Goal: Task Accomplishment & Management: Use online tool/utility

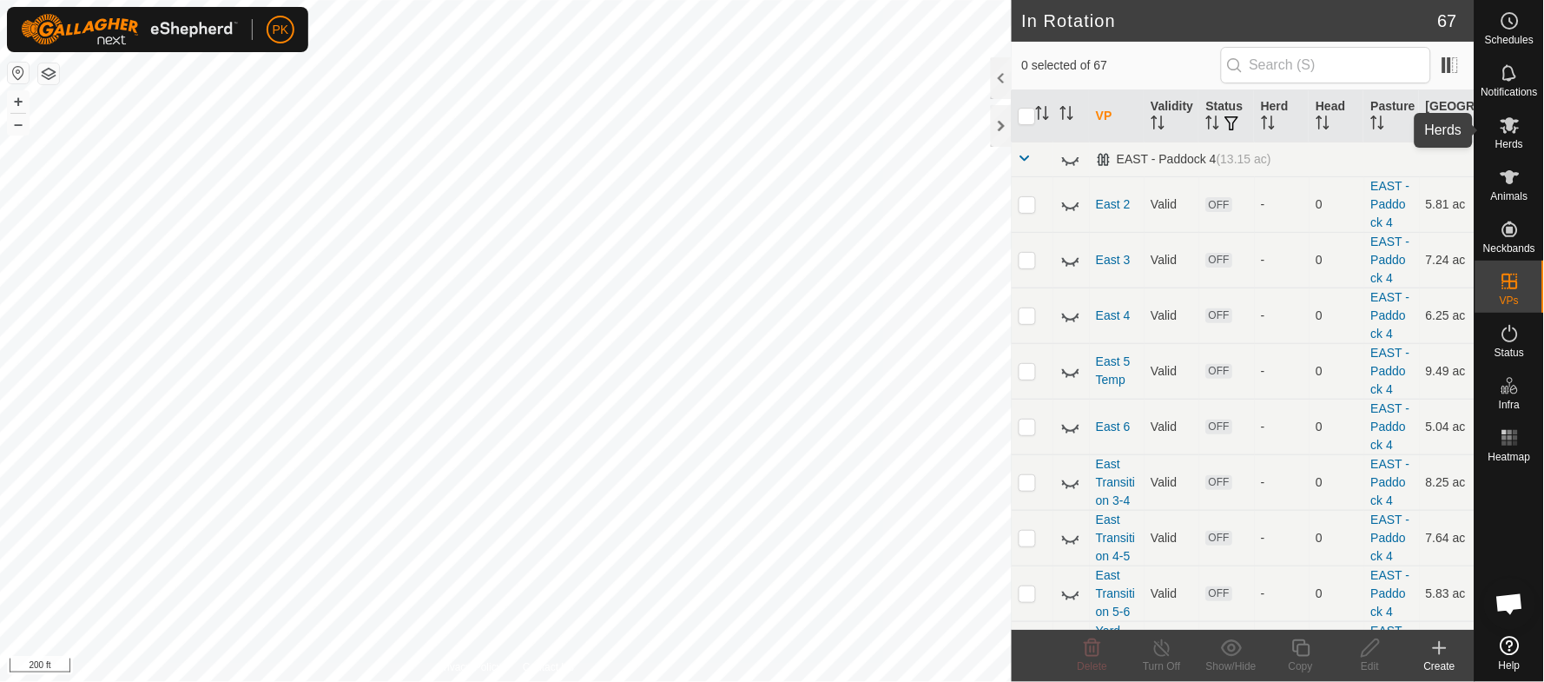
click at [1512, 129] on icon at bounding box center [1510, 125] width 19 height 17
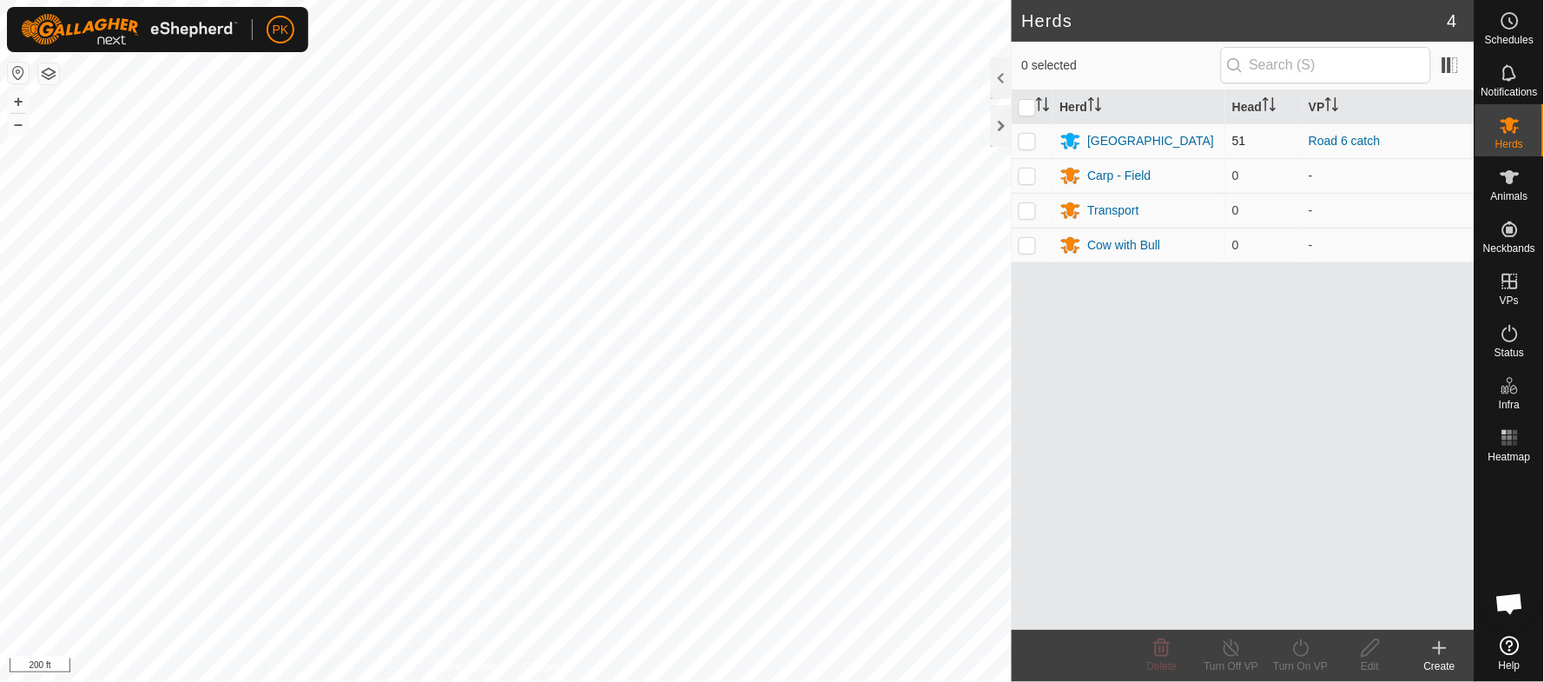
click at [1032, 136] on p-checkbox at bounding box center [1027, 141] width 17 height 14
checkbox input "true"
click at [1314, 647] on turn-on-svg-icon at bounding box center [1300, 648] width 69 height 21
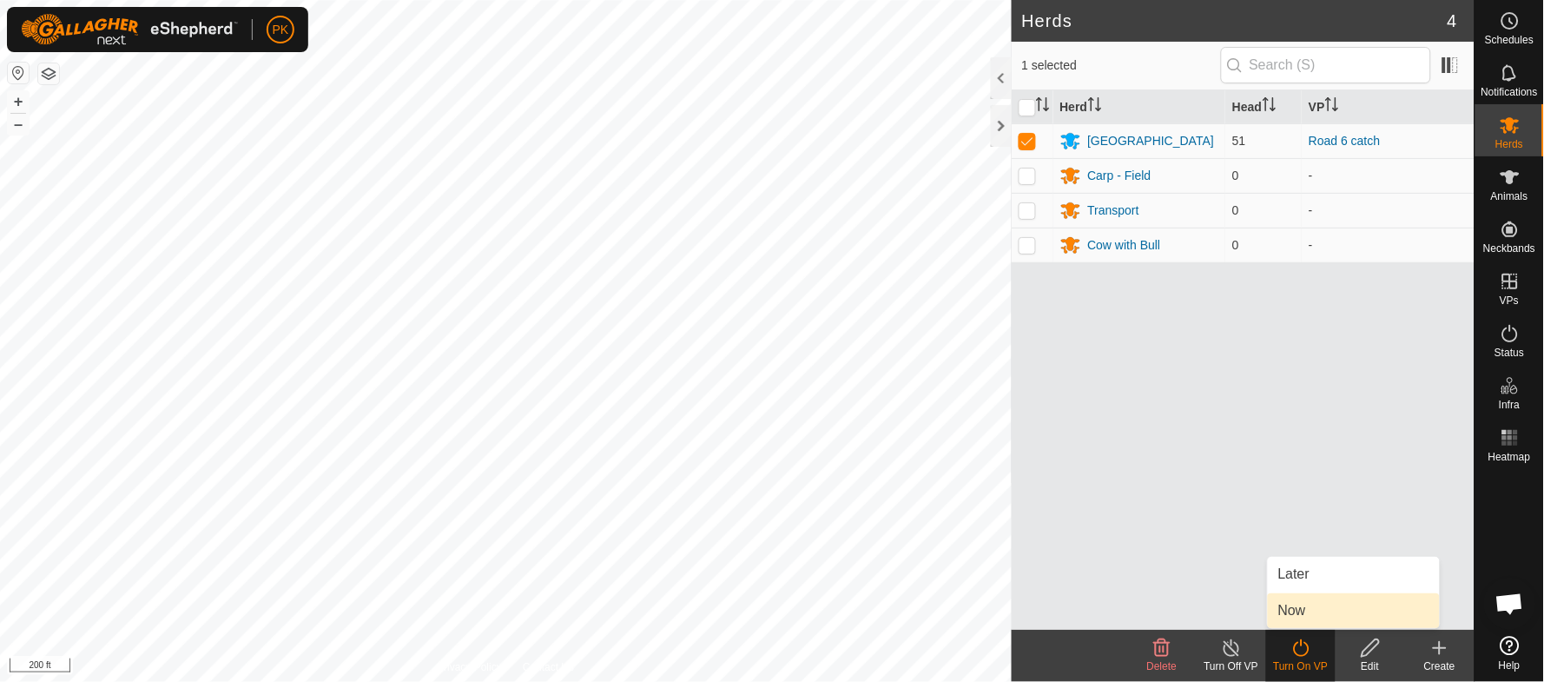
click at [1311, 608] on link "Now" at bounding box center [1354, 610] width 172 height 35
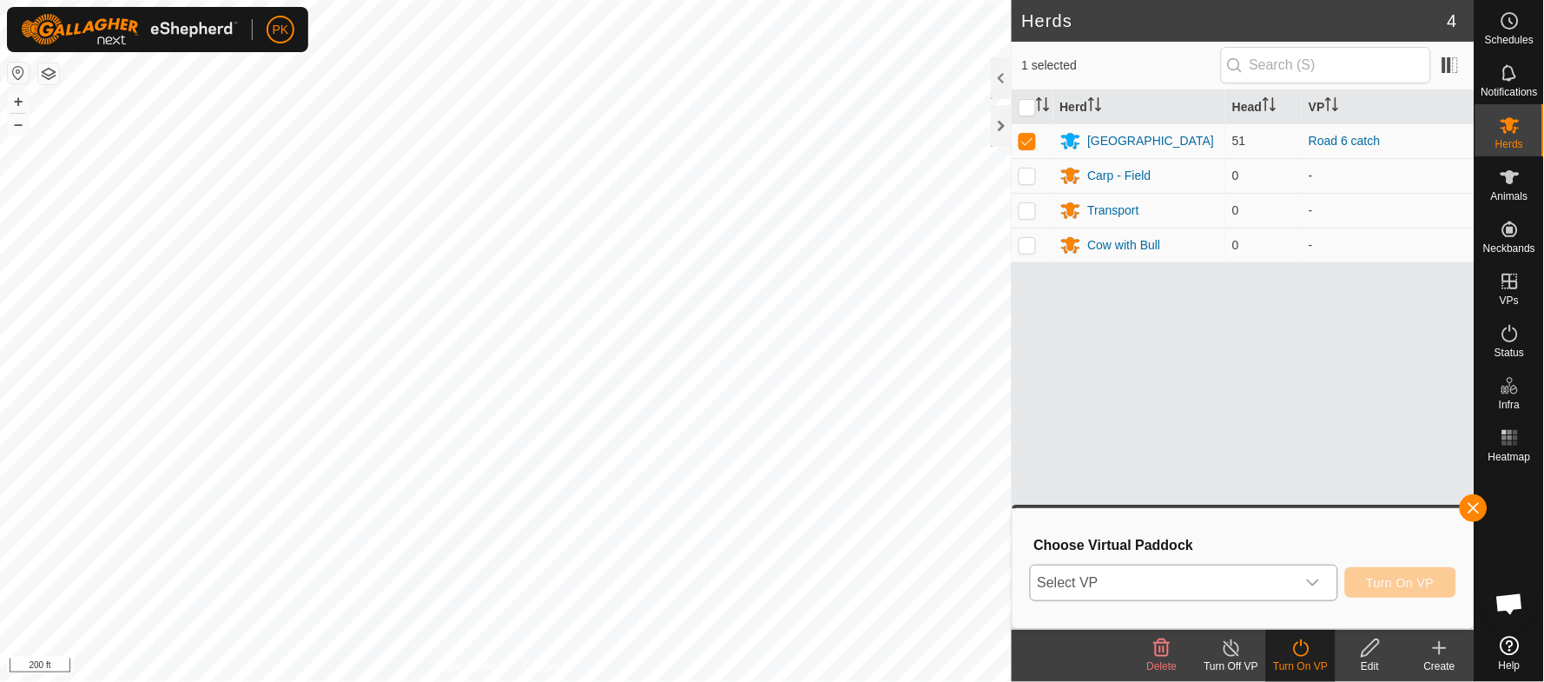
click at [1319, 585] on icon "dropdown trigger" at bounding box center [1313, 583] width 14 height 14
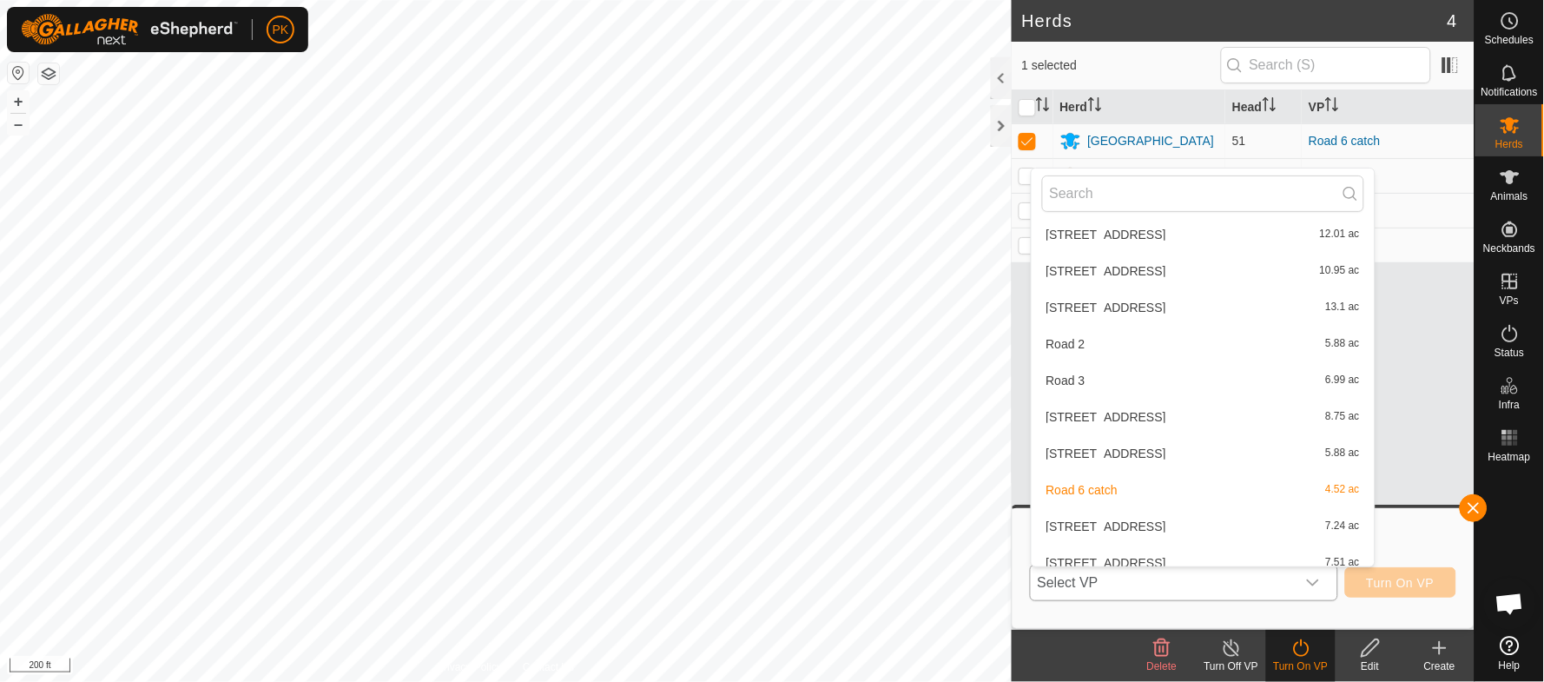
scroll to position [1002, 0]
click at [1065, 511] on li "Road 7 7.24 ac" at bounding box center [1203, 521] width 343 height 35
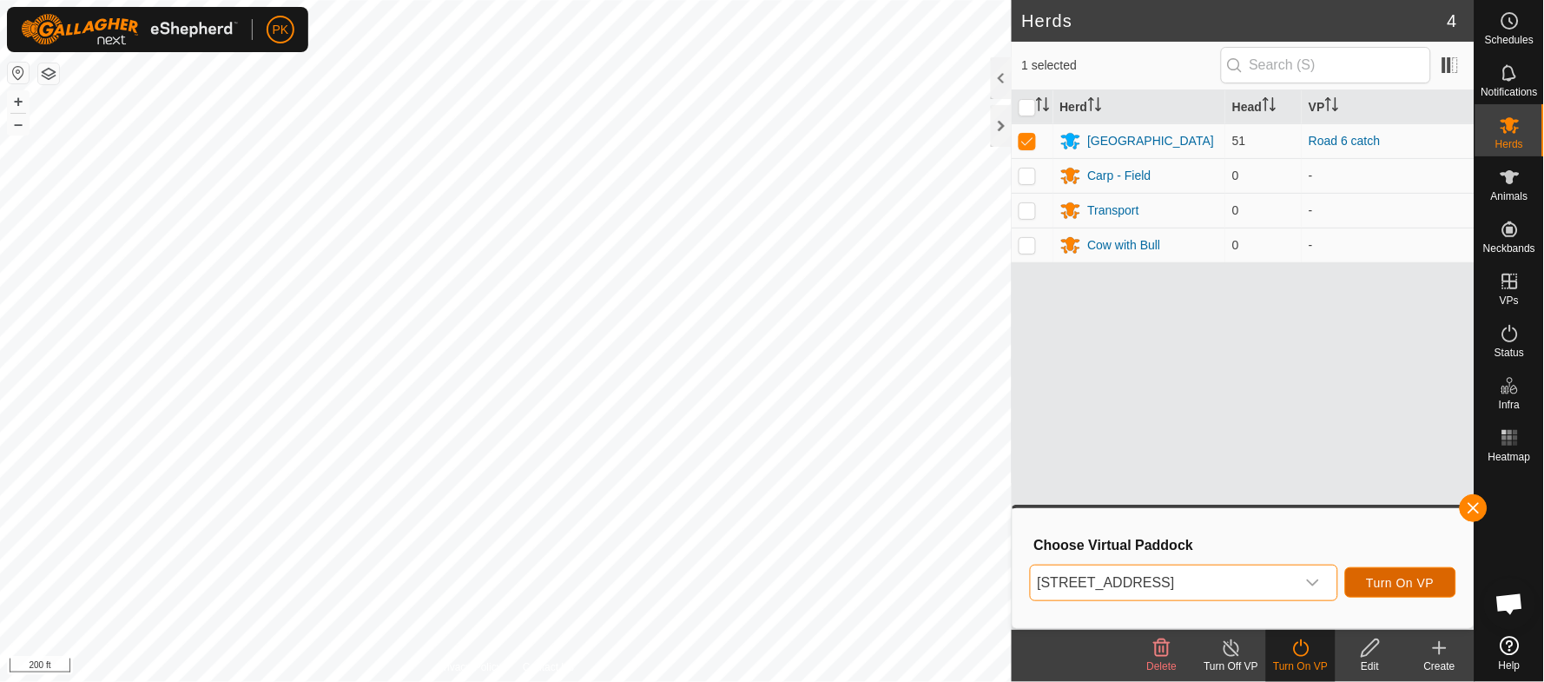
click at [1395, 573] on button "Turn On VP" at bounding box center [1400, 582] width 111 height 30
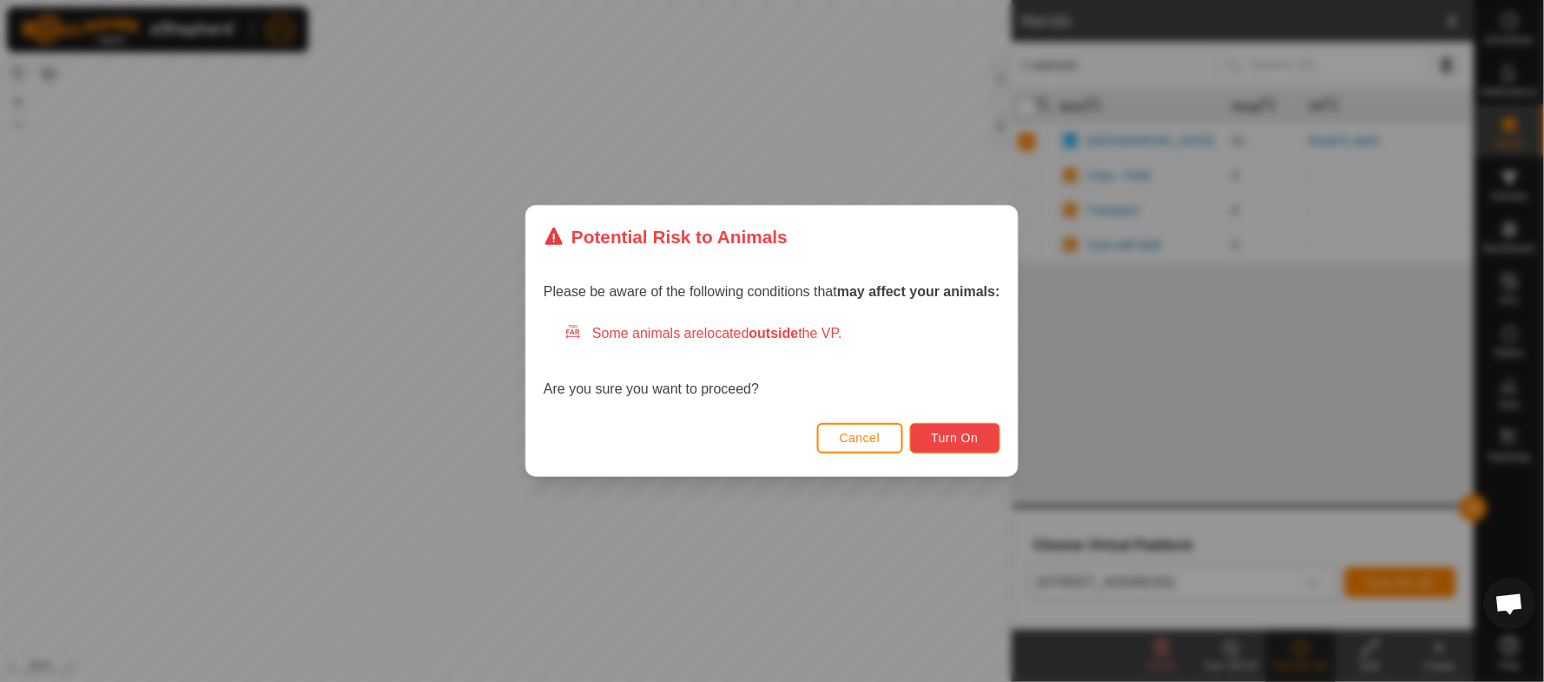
click at [964, 438] on span "Turn On" at bounding box center [955, 438] width 47 height 14
